Goal: Task Accomplishment & Management: Complete application form

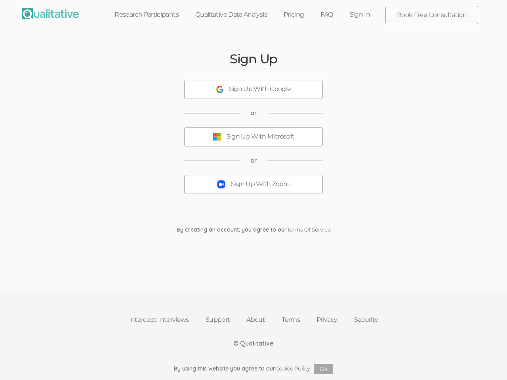
click at [254, 190] on button "Sign Up With Zoom" at bounding box center [253, 184] width 139 height 19
click at [254, 90] on div "Sign Up With Google" at bounding box center [260, 89] width 62 height 9
click at [254, 137] on div "Sign Up With Microsoft" at bounding box center [261, 136] width 68 height 9
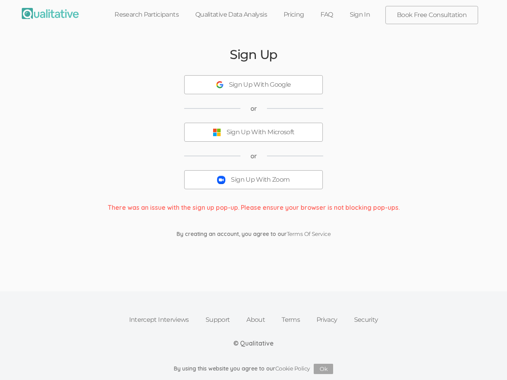
click at [254, 185] on button "Sign Up With Zoom" at bounding box center [253, 179] width 139 height 19
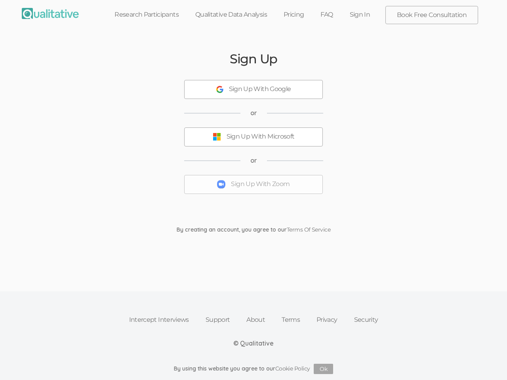
click at [324, 369] on button "Ok" at bounding box center [323, 369] width 19 height 10
